Goal: Submit feedback/report problem: Provide input to the site owners about the experience or issues

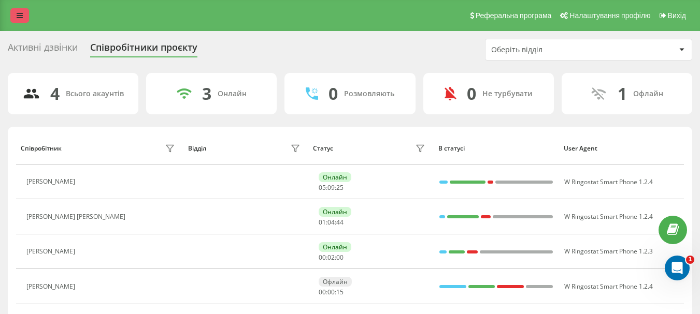
click at [20, 19] on link at bounding box center [19, 15] width 19 height 14
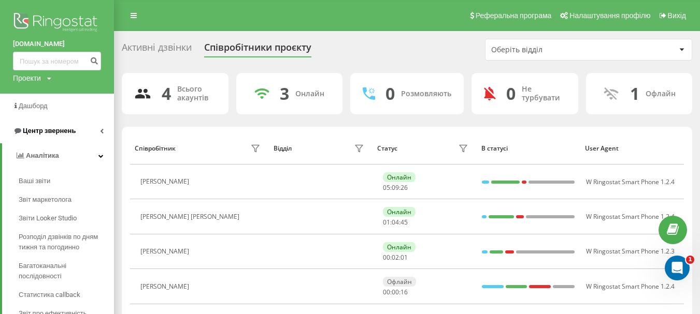
click at [48, 133] on span "Центр звернень" at bounding box center [49, 131] width 53 height 8
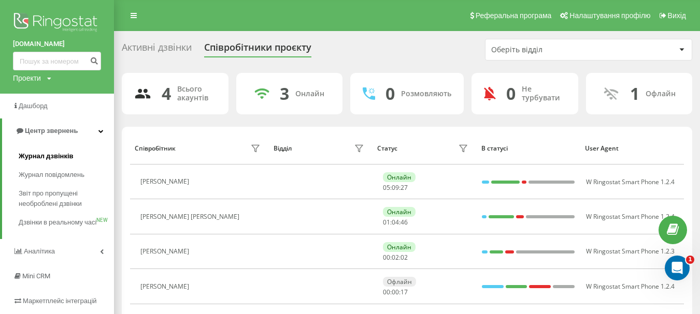
click at [45, 154] on span "Журнал дзвінків" at bounding box center [46, 156] width 55 height 10
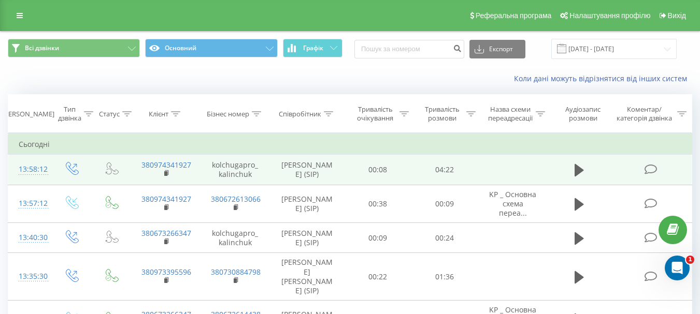
drag, startPoint x: 575, startPoint y: 170, endPoint x: 547, endPoint y: 180, distance: 29.2
click at [575, 169] on icon at bounding box center [578, 170] width 9 height 12
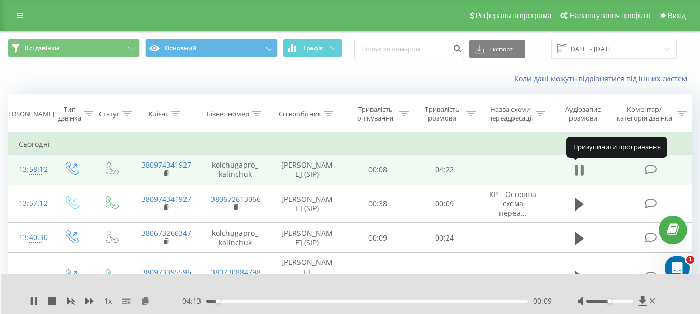
click at [579, 174] on icon at bounding box center [578, 170] width 9 height 14
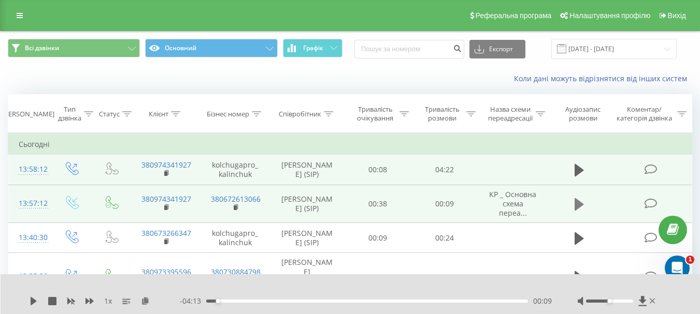
click at [577, 207] on icon at bounding box center [578, 204] width 9 height 12
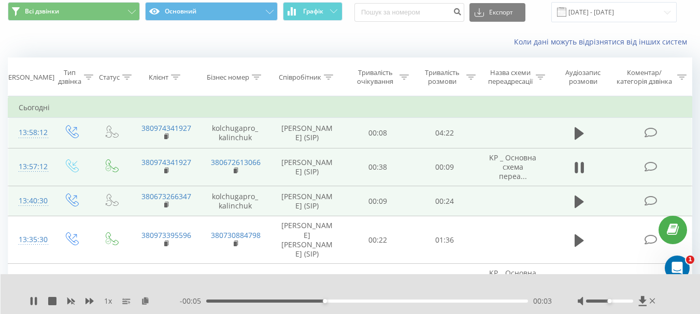
scroll to position [52, 0]
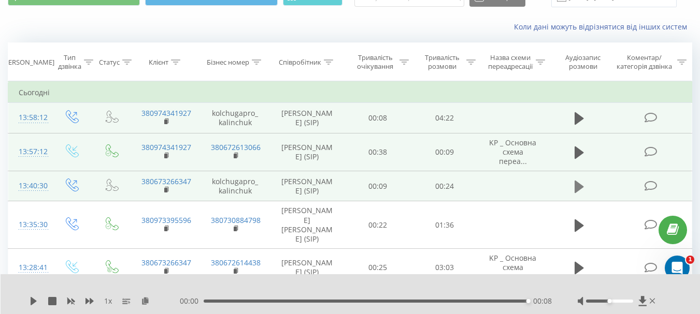
click at [578, 188] on icon at bounding box center [578, 186] width 9 height 12
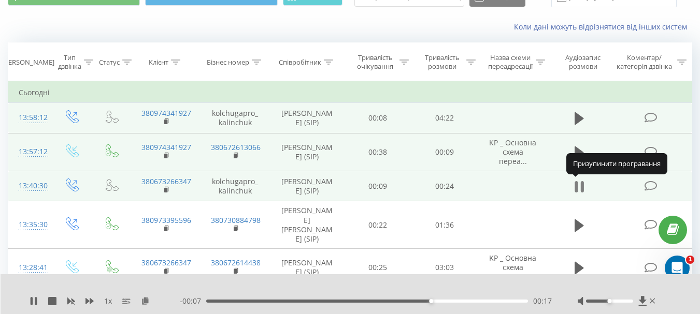
click at [577, 188] on icon at bounding box center [576, 186] width 3 height 11
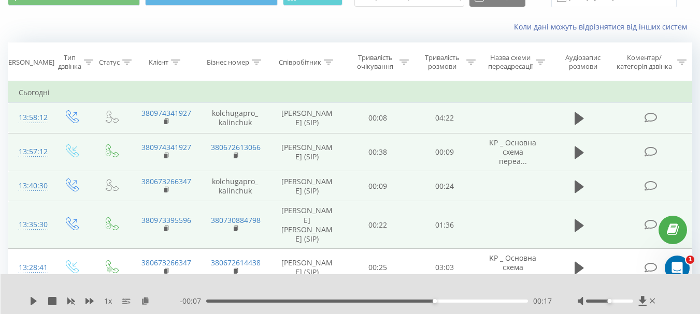
scroll to position [104, 0]
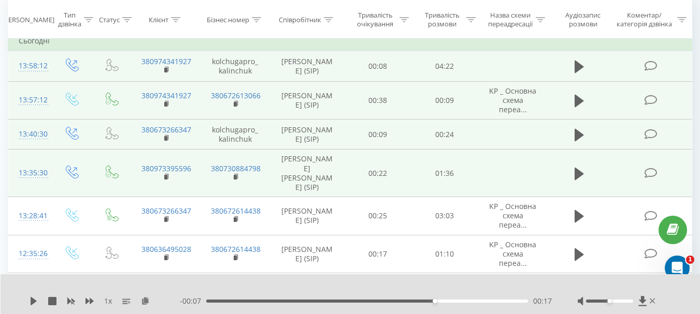
click at [303, 158] on td "Гасевський Микола (SIP)" at bounding box center [307, 174] width 75 height 48
copy td "Гасевський"
click at [318, 161] on td "Гасевський Микола (SIP)" at bounding box center [307, 174] width 75 height 48
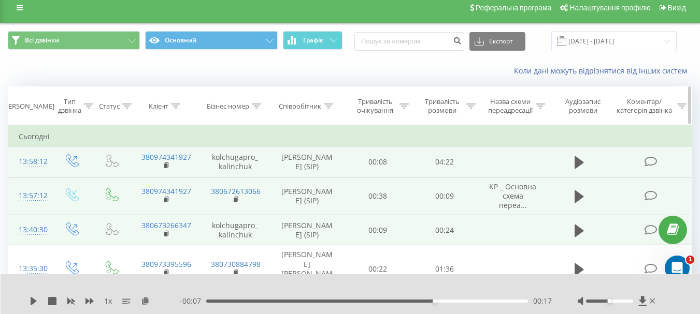
scroll to position [0, 0]
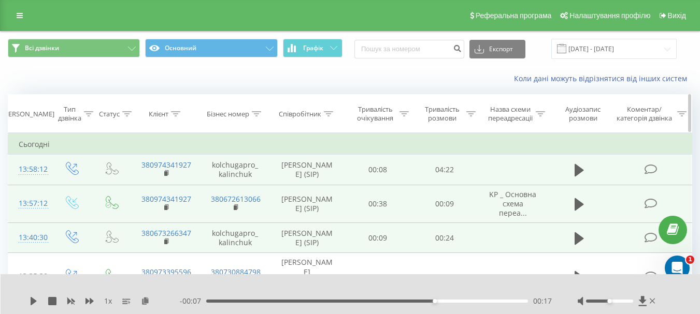
click at [327, 113] on icon at bounding box center [328, 113] width 9 height 5
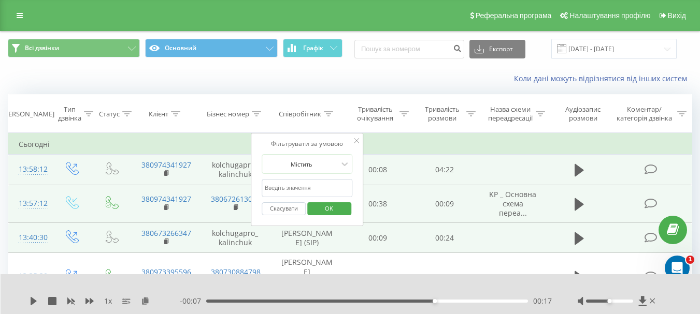
click at [308, 185] on input "text" at bounding box center [306, 188] width 91 height 18
paste input "Гасевський"
click at [323, 210] on span "OK" at bounding box center [328, 208] width 29 height 16
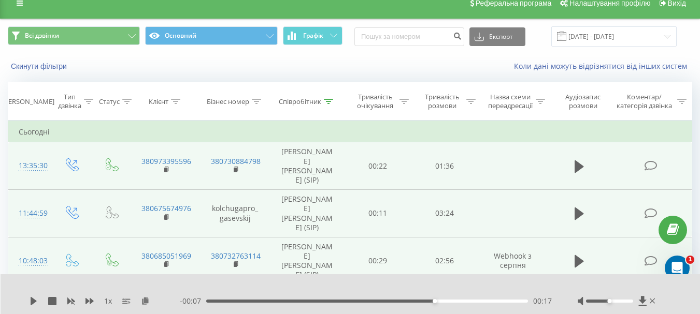
scroll to position [52, 0]
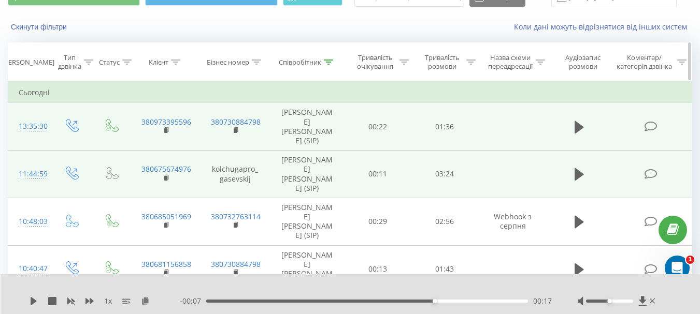
click at [327, 60] on icon at bounding box center [328, 62] width 9 height 5
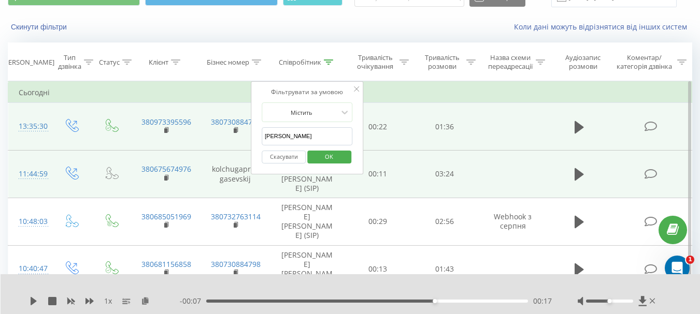
click at [285, 134] on input "Гасевський" at bounding box center [306, 136] width 91 height 18
type input "калінчук"
click button "OK" at bounding box center [329, 157] width 44 height 13
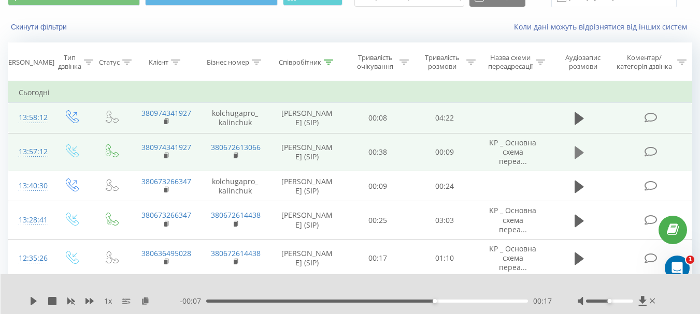
click at [575, 154] on icon at bounding box center [578, 153] width 9 height 12
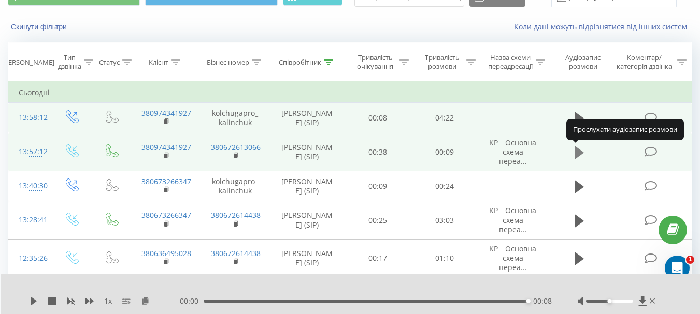
click at [577, 153] on icon at bounding box center [578, 153] width 9 height 12
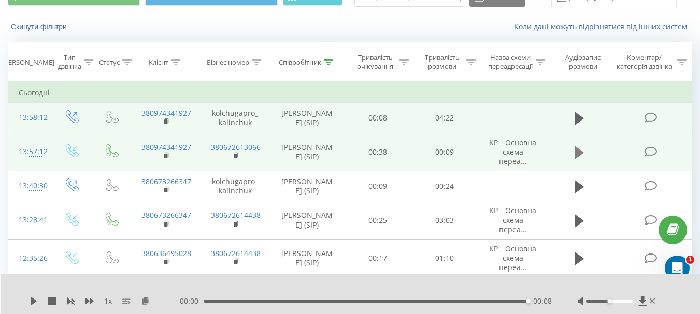
click at [577, 154] on icon at bounding box center [578, 153] width 9 height 12
click at [678, 261] on icon "Открыть службу сообщений Intercom" at bounding box center [675, 266] width 17 height 17
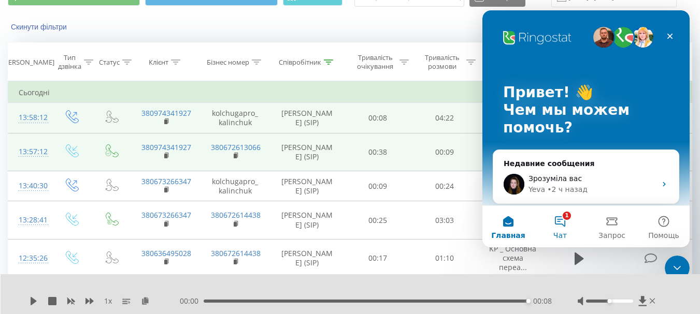
click at [563, 217] on button "1 Чат" at bounding box center [560, 226] width 52 height 41
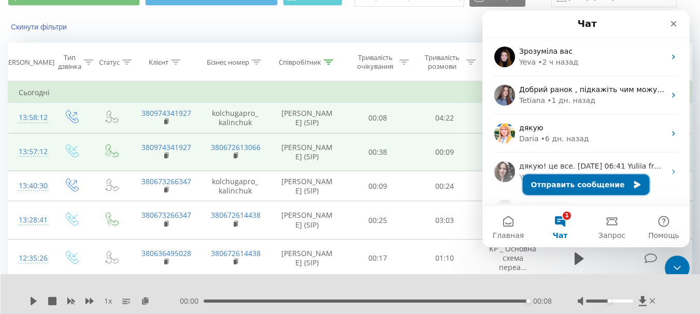
click at [582, 190] on button "Отправить сообщение" at bounding box center [585, 184] width 127 height 21
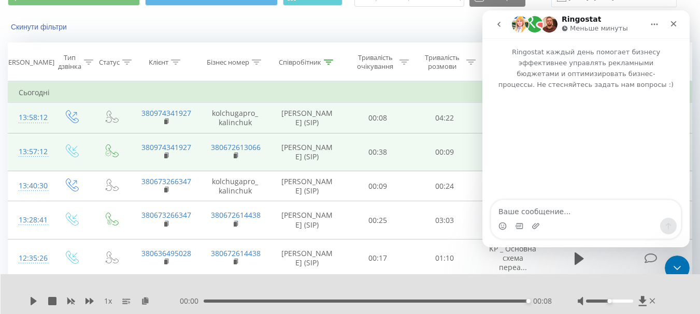
click at [574, 208] on textarea "Ваше сообщение..." at bounding box center [586, 209] width 190 height 18
click at [551, 210] on textarea "Ваше сообщение..." at bounding box center [586, 209] width 190 height 18
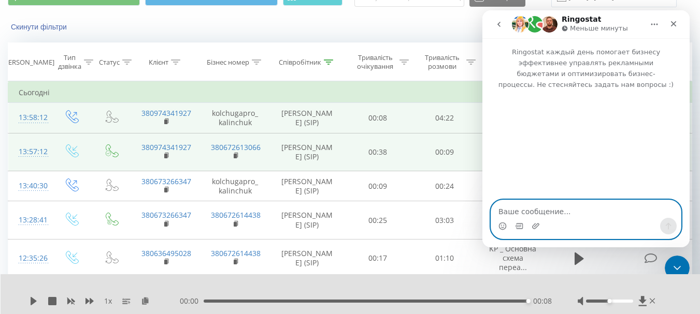
click at [539, 205] on textarea "Ваше сообщение..." at bounding box center [586, 209] width 190 height 18
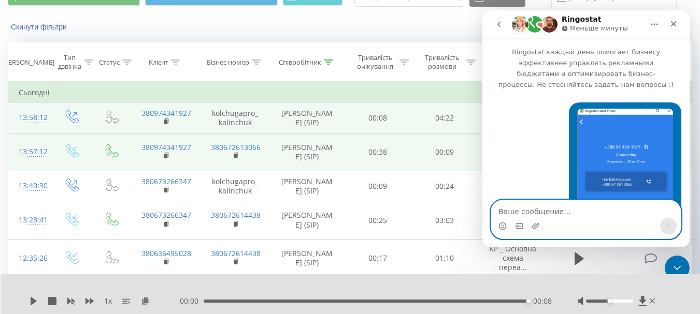
click at [520, 210] on textarea "Ваше сообщение..." at bounding box center [586, 209] width 190 height 18
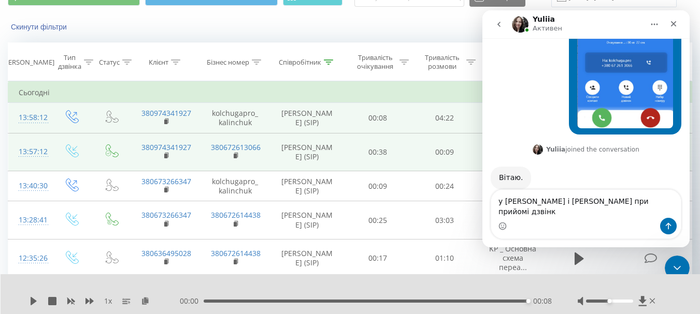
scroll to position [129, 0]
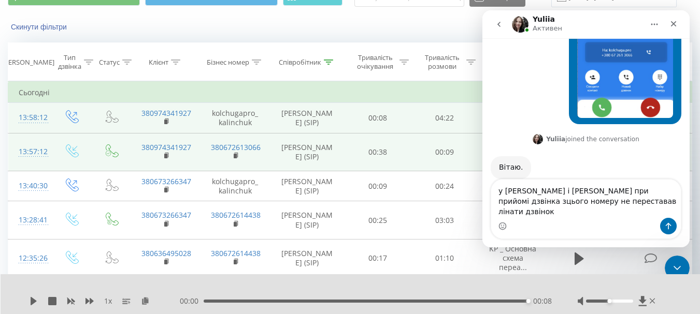
type textarea "у менеджеера гасевський і калінчук при прийомі дзвінка зцього номеру не переста…"
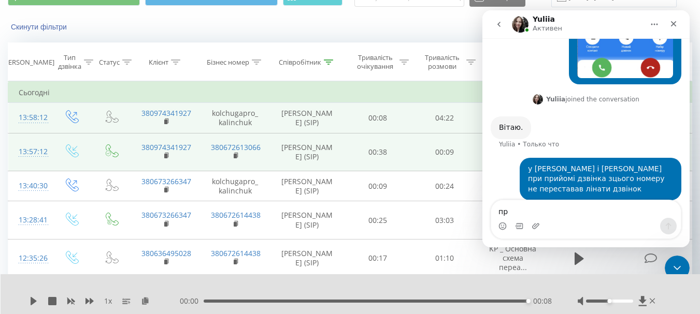
scroll to position [170, 0]
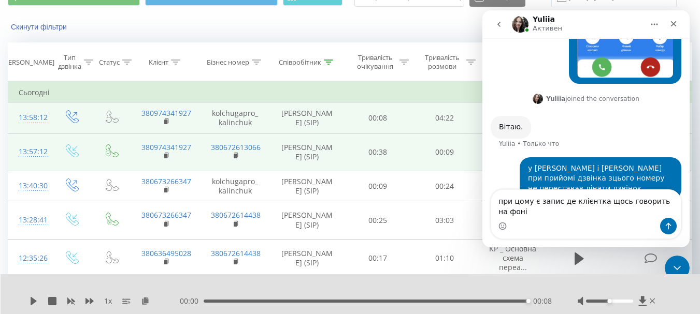
type textarea "при цому є запис де клієнтка щось говорить на фоні"
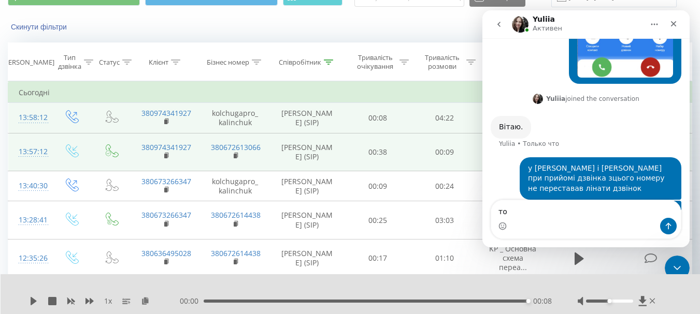
scroll to position [204, 0]
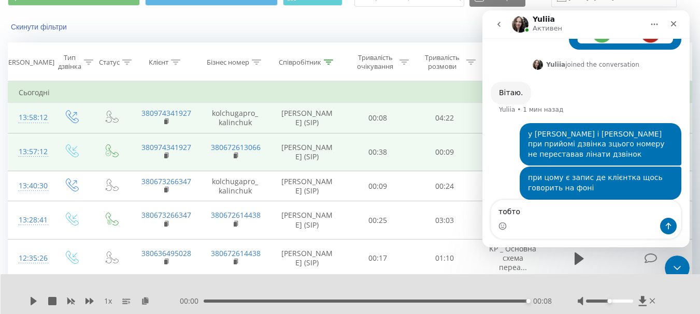
type textarea "тобто"
click at [648, 25] on button "Главная" at bounding box center [654, 24] width 20 height 20
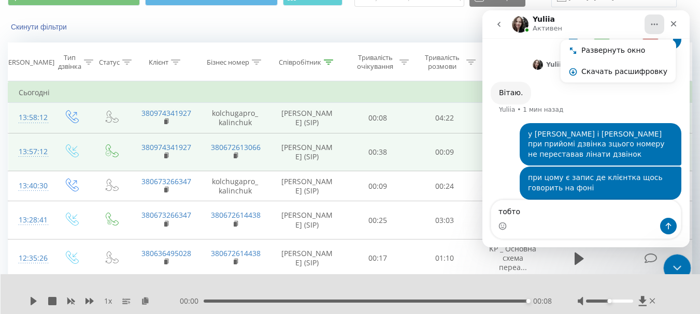
click at [672, 269] on icon "Закрыть службу сообщений Intercom" at bounding box center [675, 266] width 12 height 12
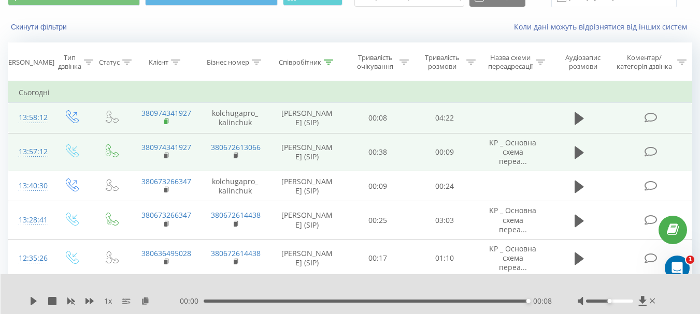
click at [165, 121] on rect at bounding box center [165, 122] width 3 height 5
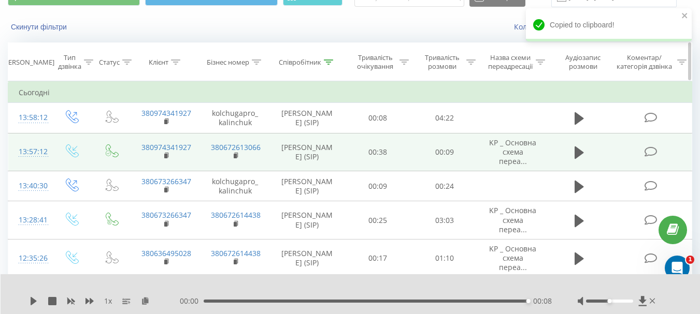
click at [179, 61] on icon at bounding box center [175, 62] width 9 height 5
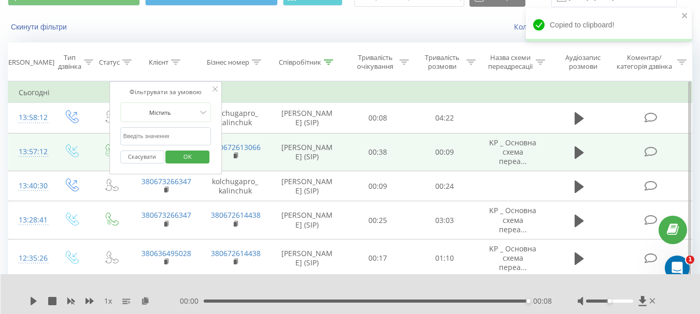
scroll to position [244, 0]
click at [169, 132] on input "text" at bounding box center [165, 136] width 91 height 18
paste input "380974341927"
type input "380974341927"
click at [176, 157] on span "OK" at bounding box center [187, 157] width 29 height 16
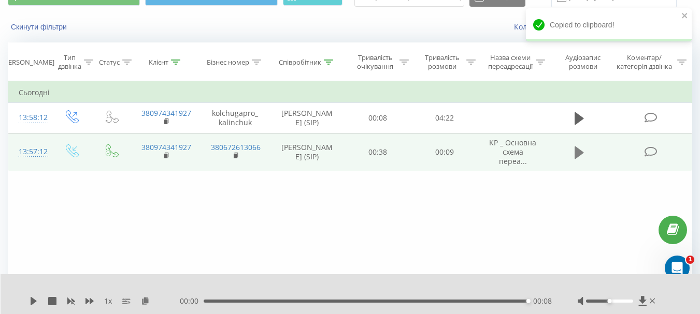
click at [581, 154] on icon at bounding box center [578, 153] width 9 height 12
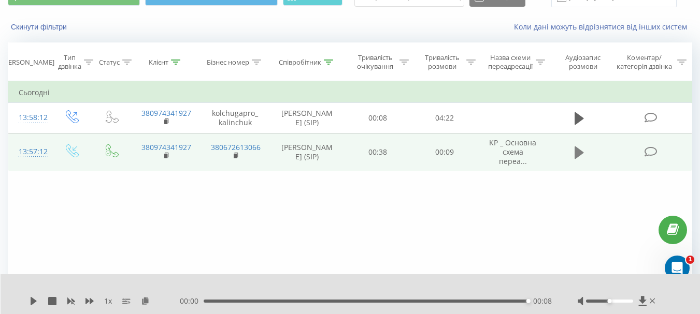
click at [575, 156] on icon at bounding box center [578, 153] width 9 height 12
click at [576, 154] on icon at bounding box center [578, 153] width 9 height 12
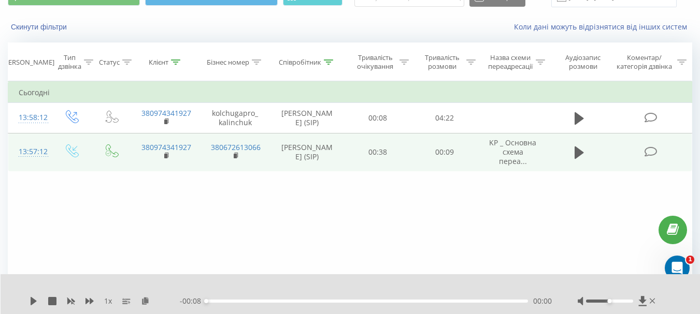
click at [576, 154] on icon at bounding box center [578, 153] width 9 height 12
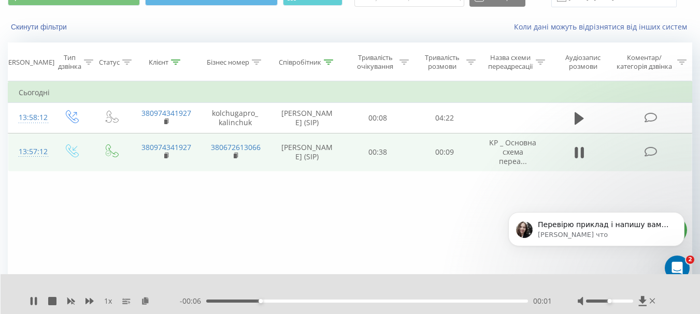
scroll to position [245, 0]
click at [674, 265] on icon "Открыть службу сообщений Intercom" at bounding box center [675, 266] width 17 height 17
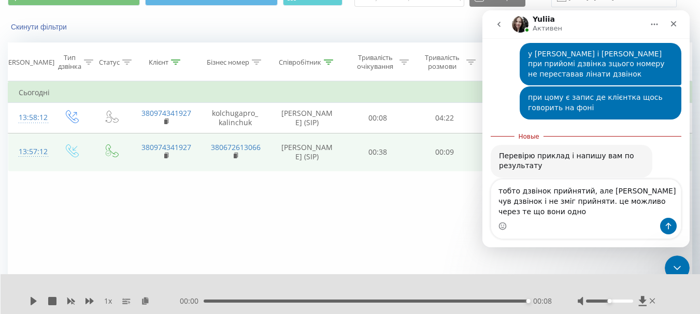
scroll to position [283, 0]
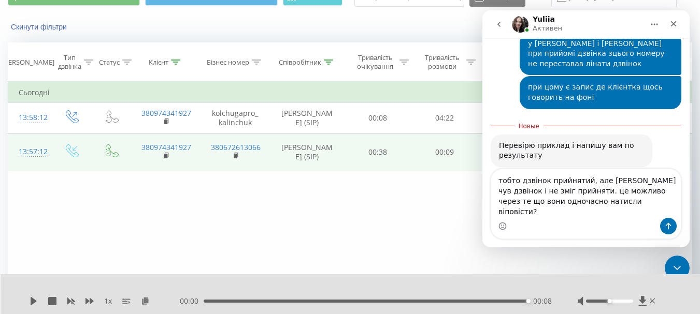
type textarea "тобто дзвінок прийнятий, але Калінчук чув дзвінок і не зміг прийняти. це можлив…"
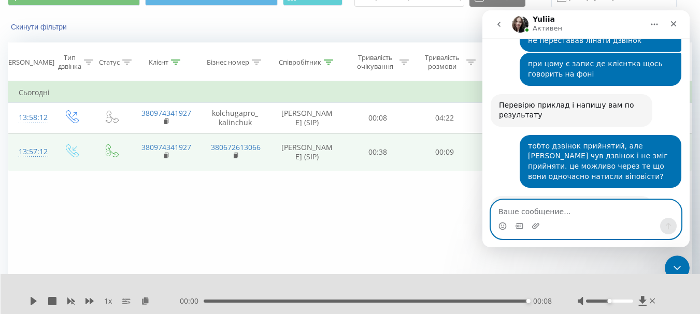
scroll to position [369, 0]
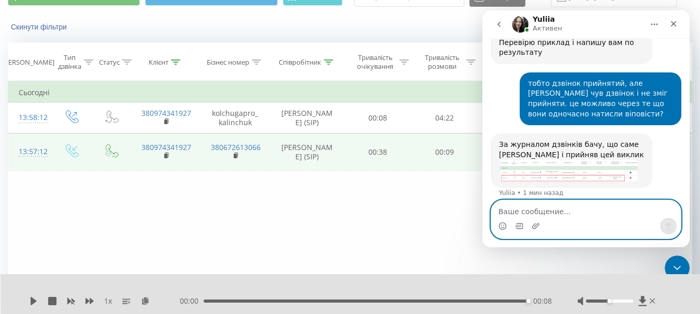
click at [529, 212] on textarea "Ваше сообщение..." at bounding box center [586, 209] width 190 height 18
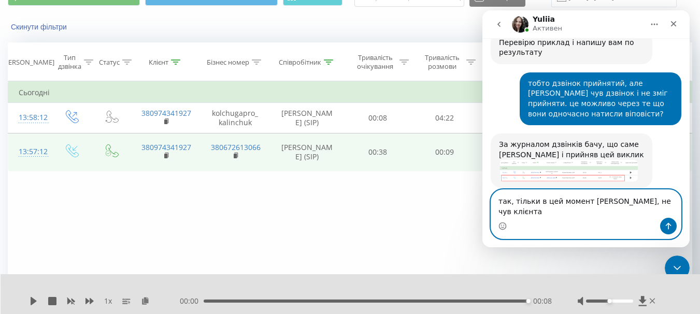
scroll to position [379, 0]
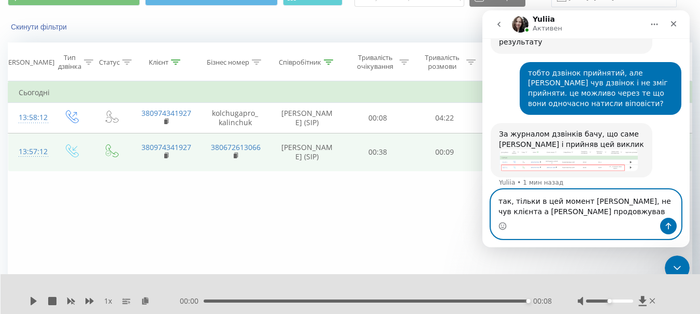
type textarea "так, тільки в цей момент сіп фон завис, не чув клієнта а сіпфон продовжував дзв…"
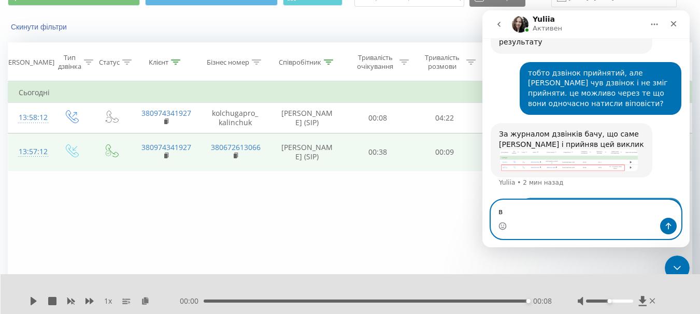
scroll to position [420, 0]
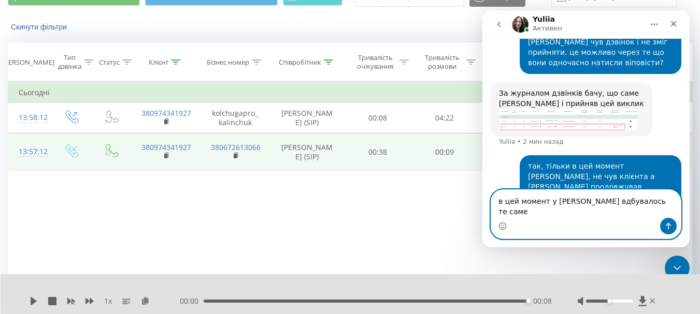
type textarea "в цей момент у Гасевського вдбувалось те саме"
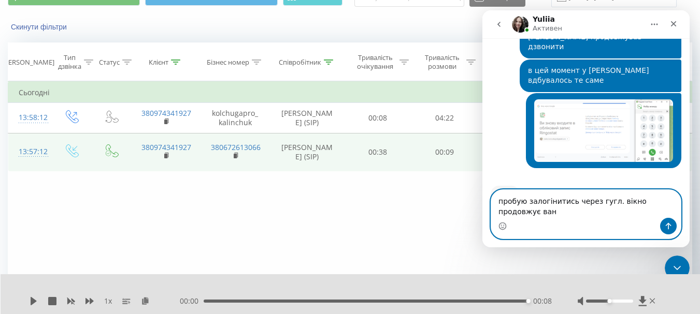
scroll to position [580, 0]
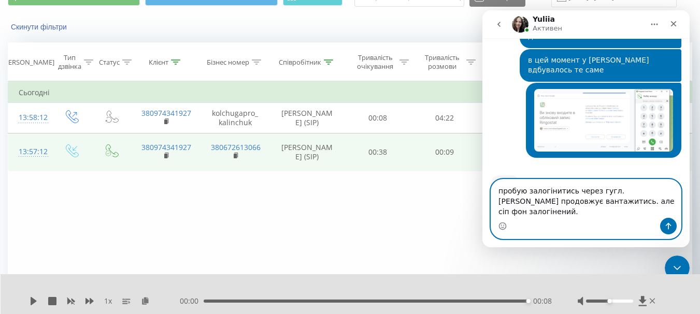
type textarea "пробую залогінитись через гугл. вікно продовжує вантажитись. але сіп фон залогі…"
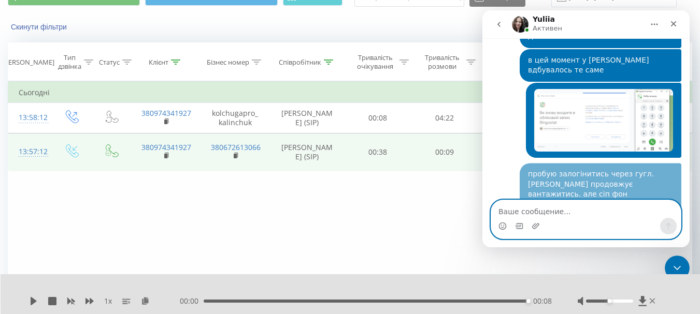
scroll to position [614, 0]
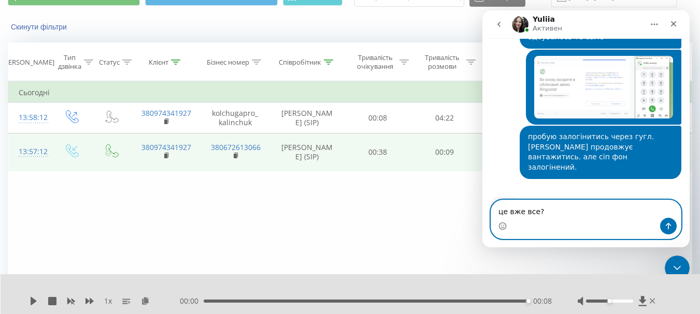
type textarea "це вже все?"
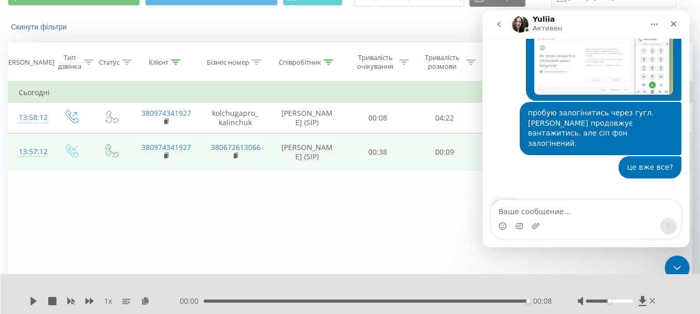
scroll to position [598, 0]
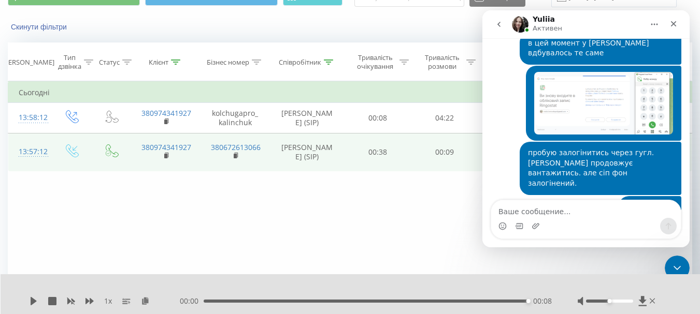
click at [592, 219] on div "Мессенджер Intercom" at bounding box center [586, 226] width 190 height 17
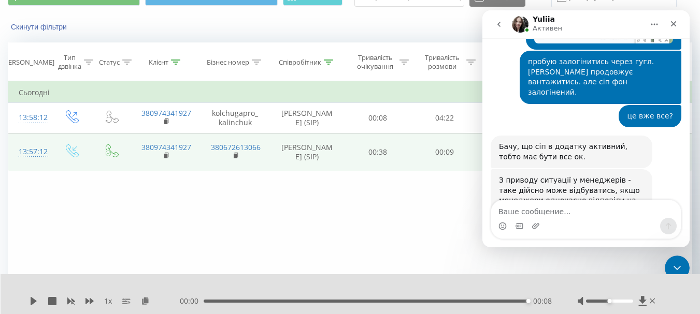
scroll to position [723, 0]
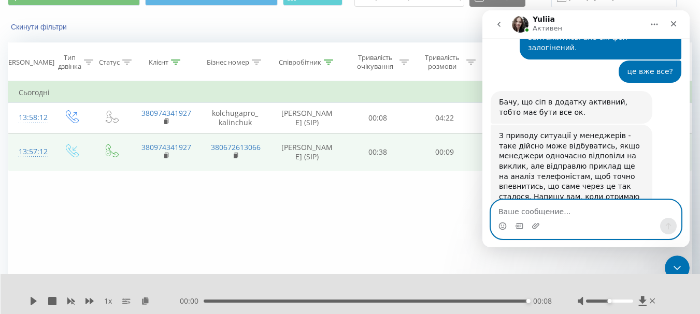
click at [577, 209] on textarea "Ваше сообщение..." at bounding box center [586, 209] width 190 height 18
type textarea "дякую"
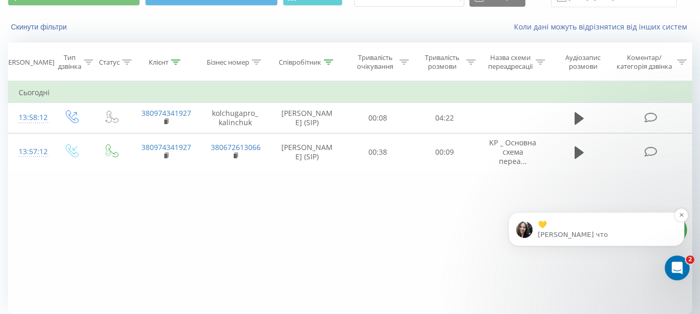
click at [599, 239] on p "Yuliia • Только что" at bounding box center [604, 234] width 134 height 9
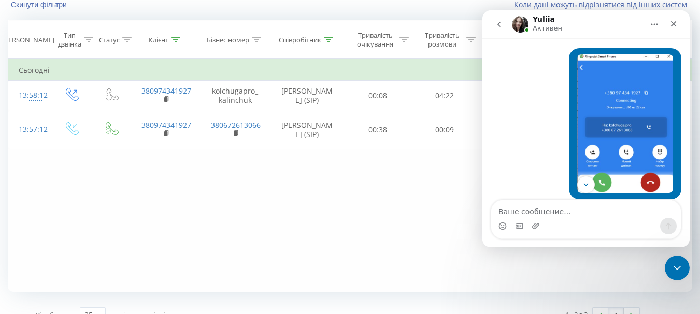
scroll to position [91, 0]
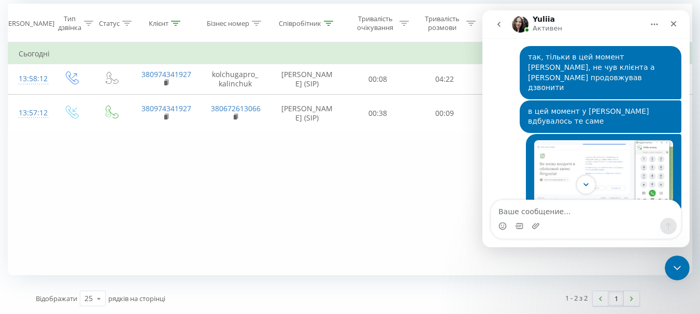
click at [583, 186] on icon "Scroll to bottom" at bounding box center [585, 184] width 9 height 9
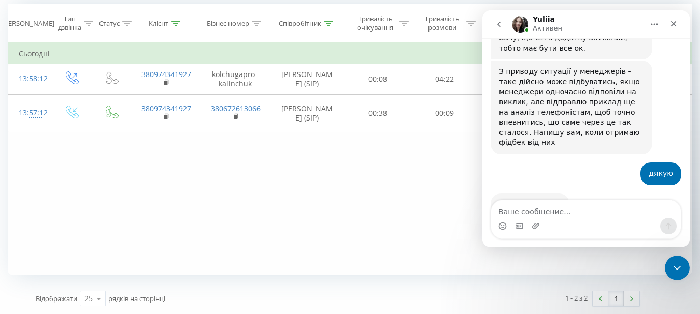
scroll to position [727, 0]
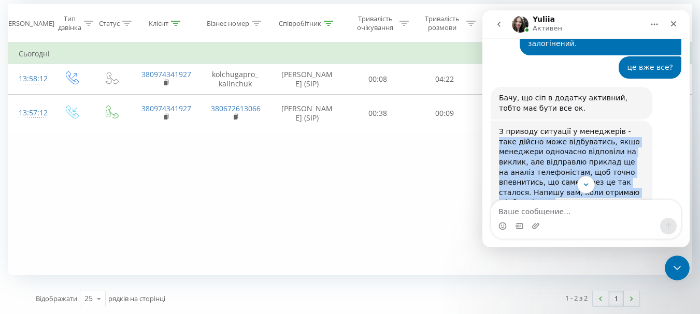
drag, startPoint x: 615, startPoint y: 101, endPoint x: 636, endPoint y: 159, distance: 61.8
click at [636, 159] on div "З приводу ситуації у менеджерів - таке дійсно може відбуватись, якщо менеджери …" at bounding box center [571, 167] width 145 height 81
copy div "таке дійсно може відбуватись, якщо менеджери одночасно відповіли на виклик, але…"
